Goal: Navigation & Orientation: Find specific page/section

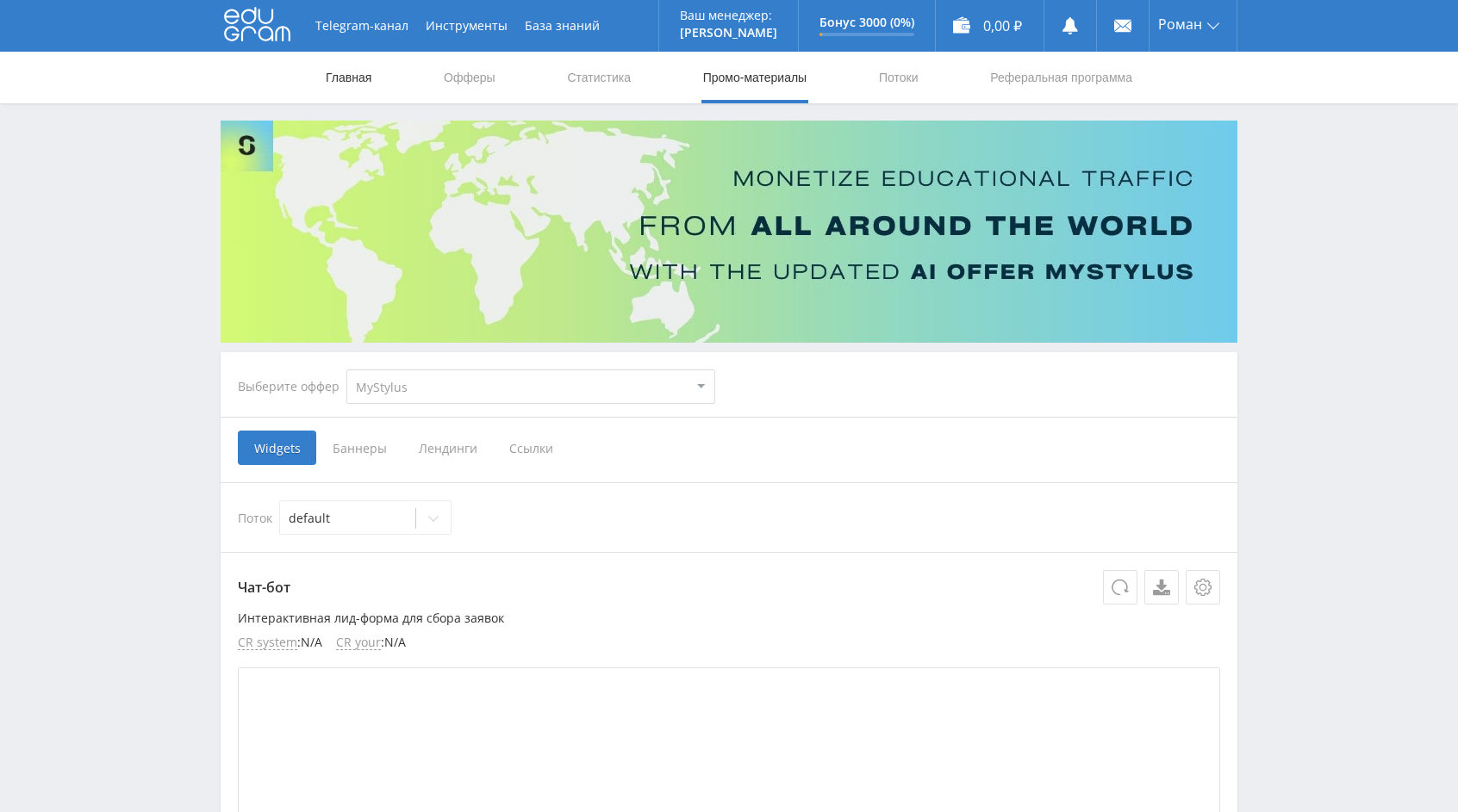
click at [341, 74] on link "Главная" at bounding box center [348, 78] width 49 height 52
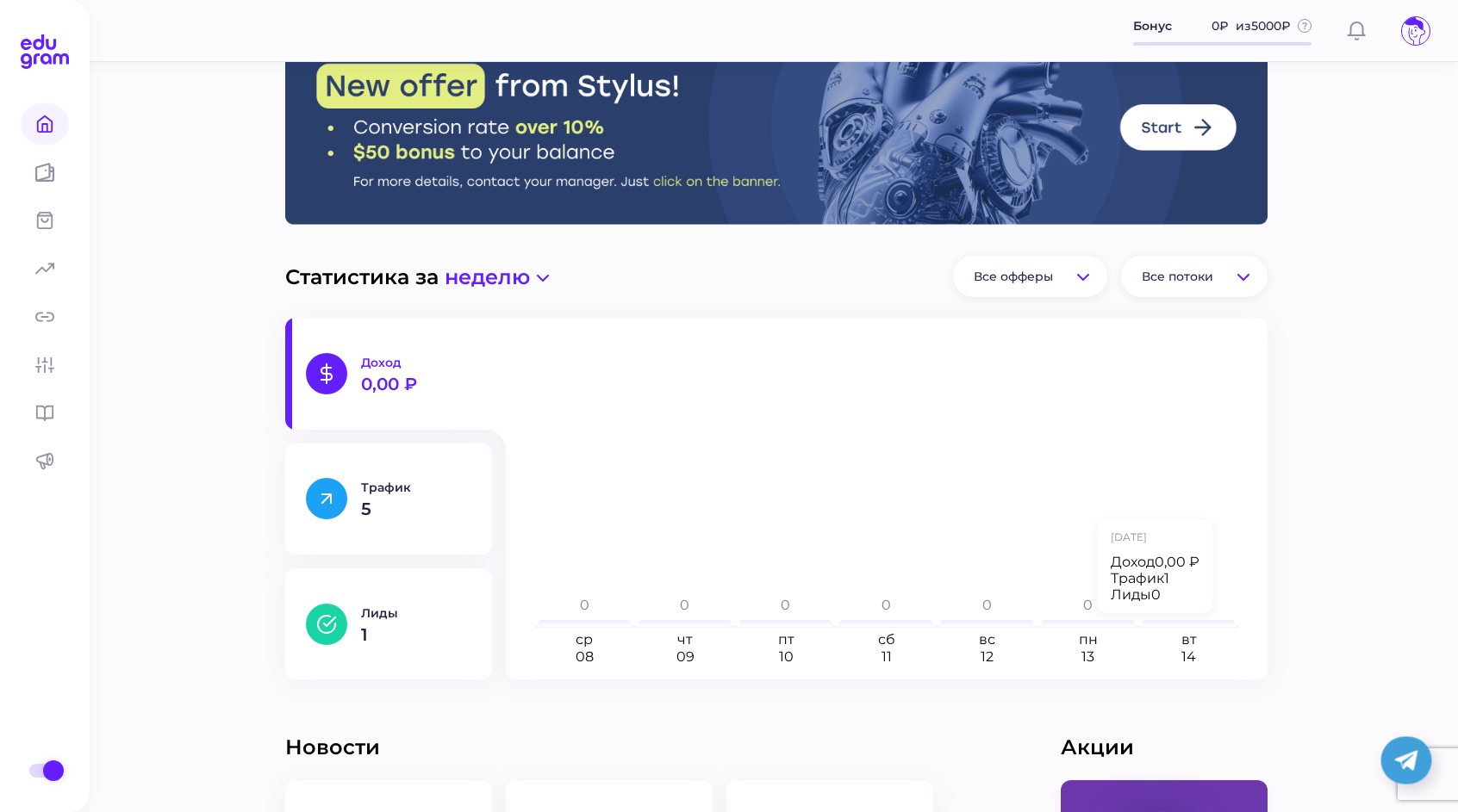
scroll to position [31, 0]
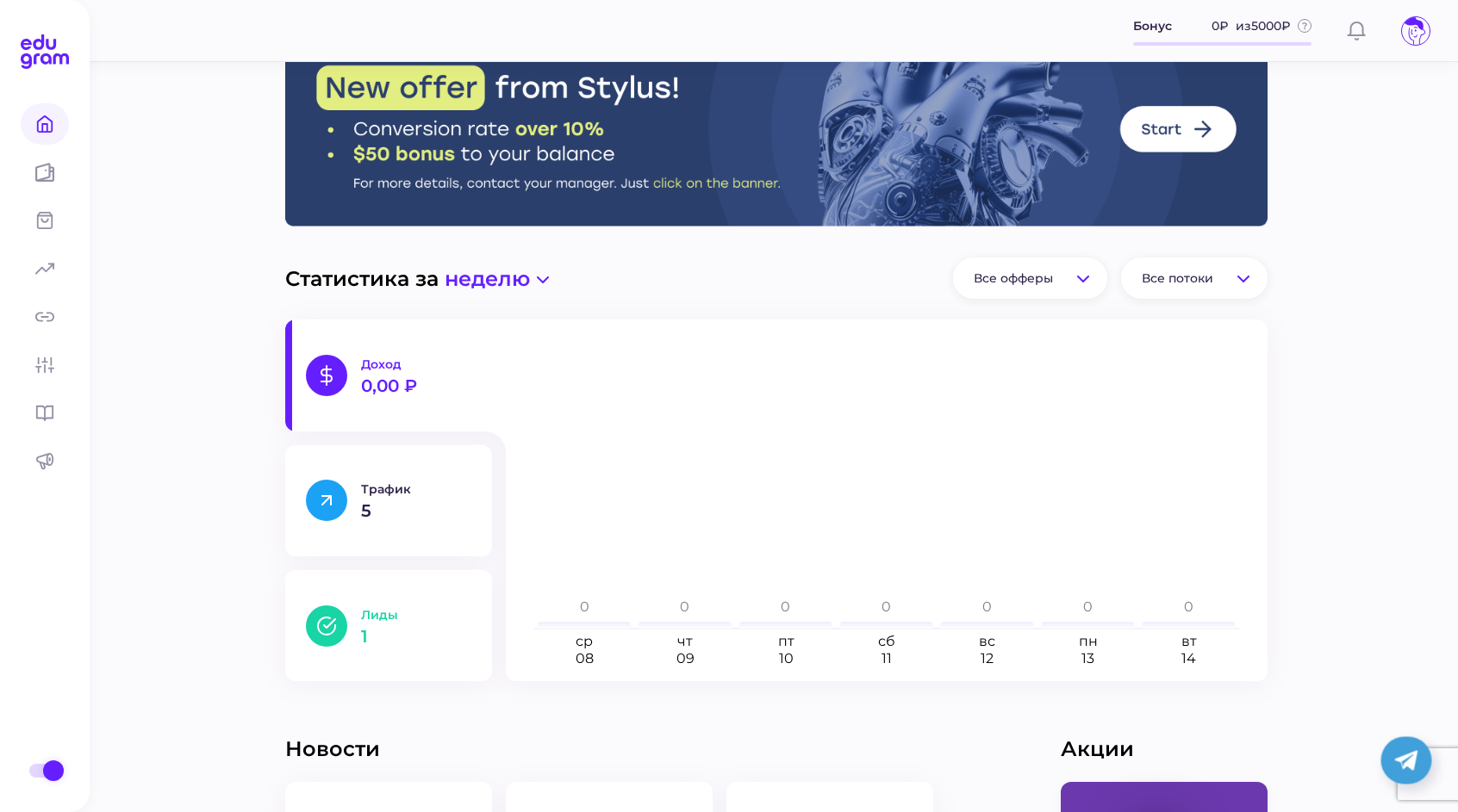
click at [393, 602] on button "Лиды 1" at bounding box center [389, 625] width 207 height 111
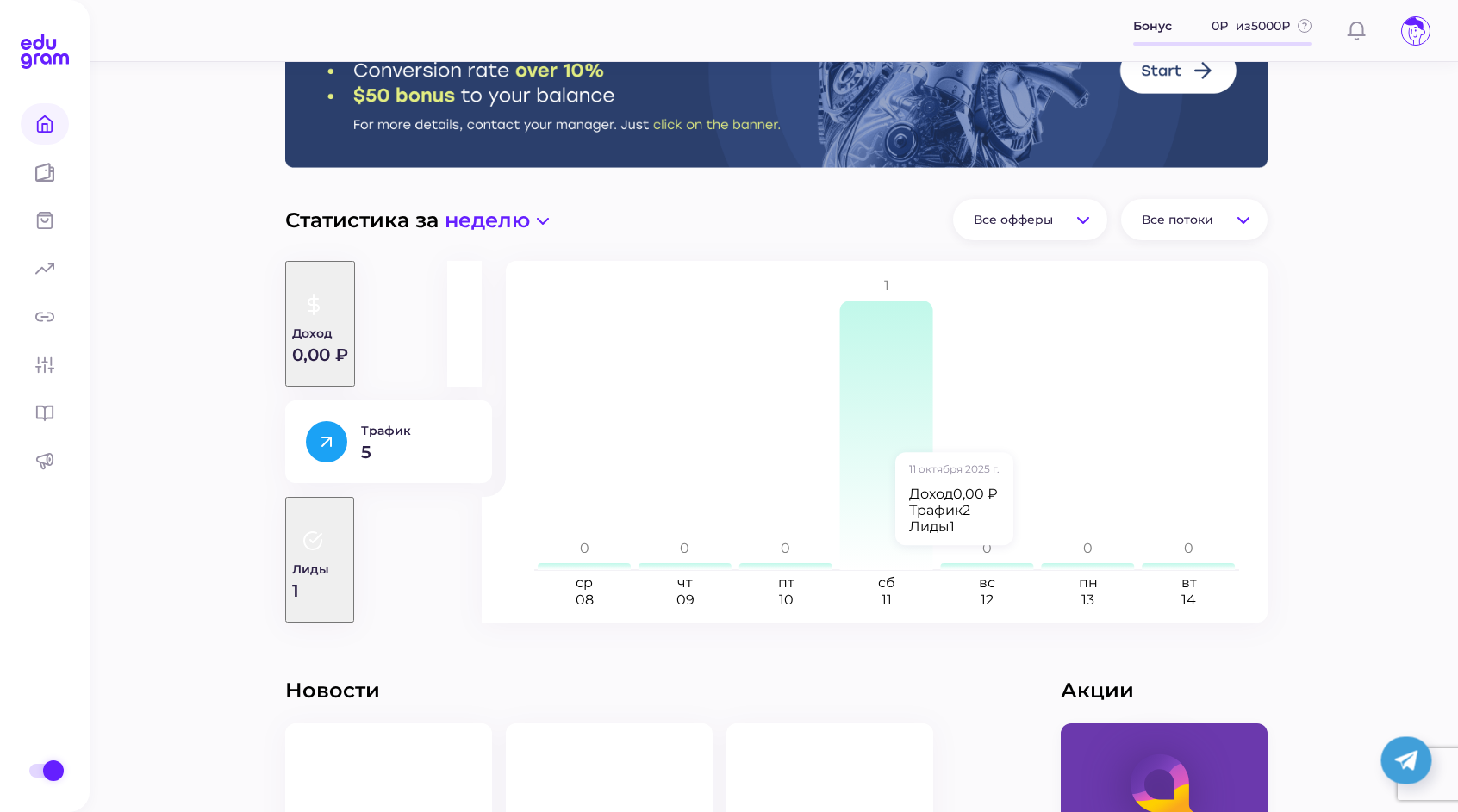
scroll to position [0, 0]
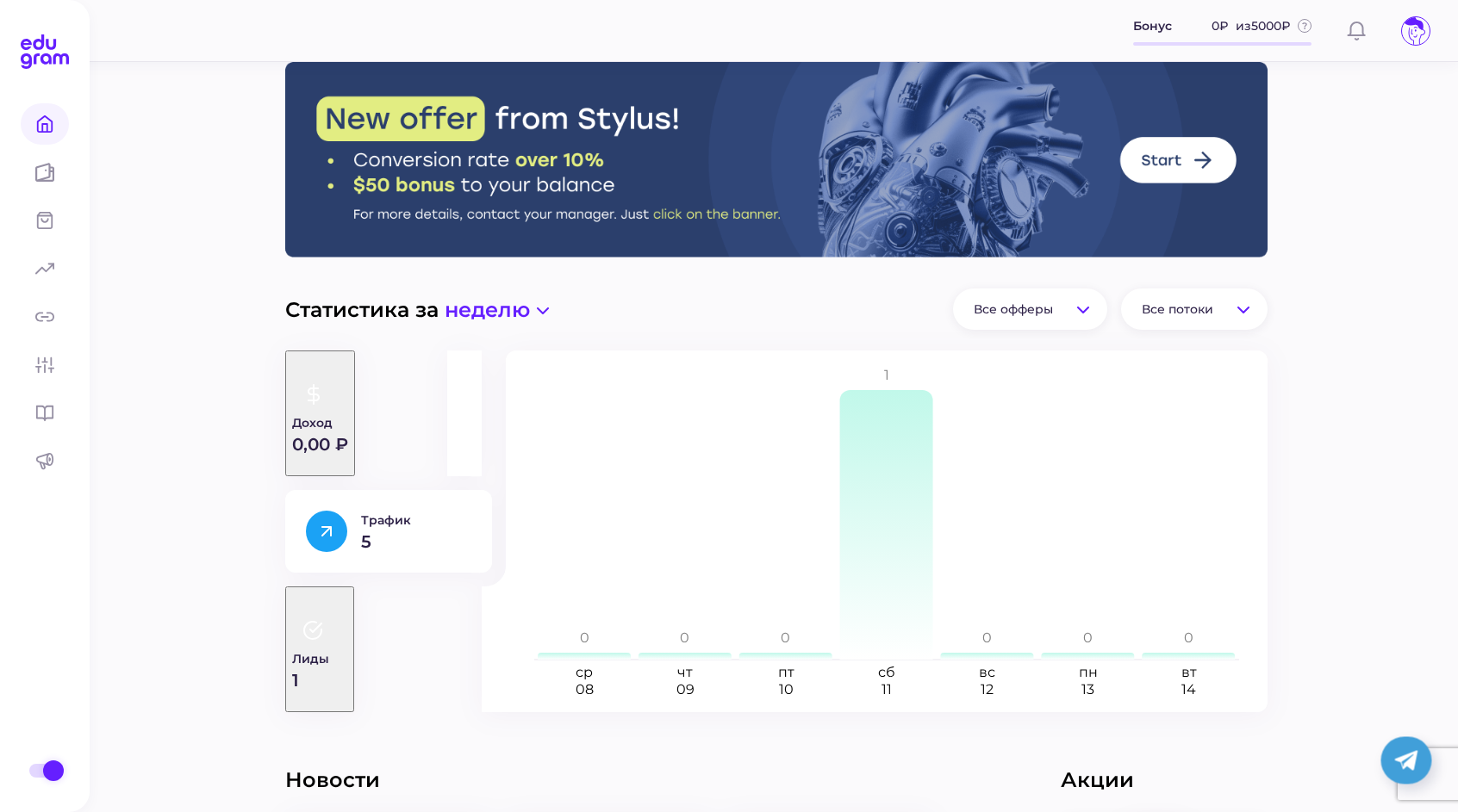
click at [1412, 44] on link at bounding box center [1415, 31] width 30 height 30
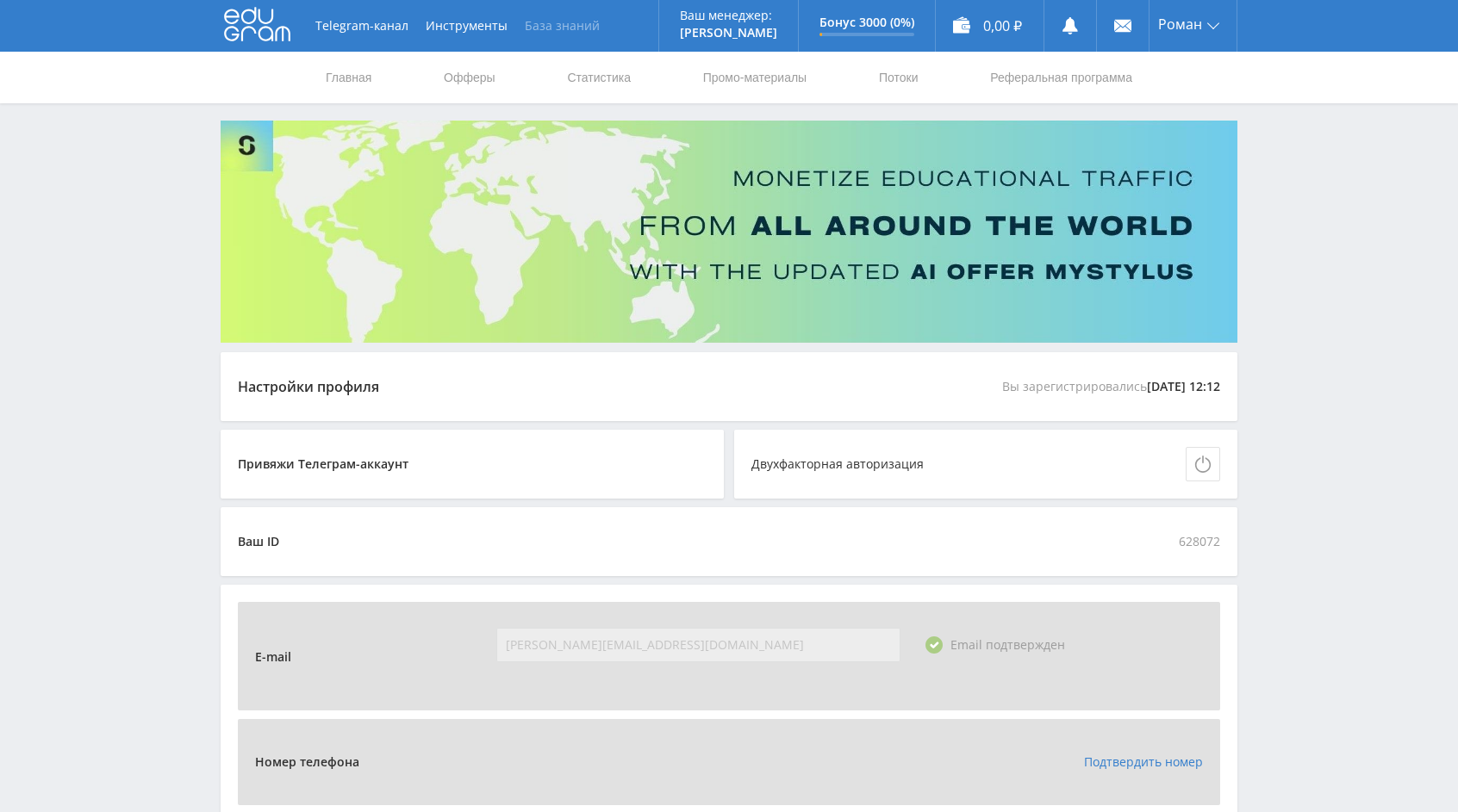
click at [556, 28] on link "База знаний" at bounding box center [563, 26] width 92 height 52
